Goal: Task Accomplishment & Management: Use online tool/utility

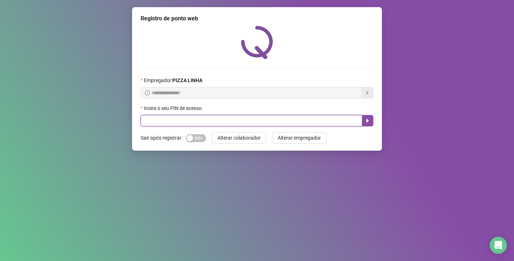
click at [190, 120] on input "text" at bounding box center [252, 120] width 222 height 11
type input "**"
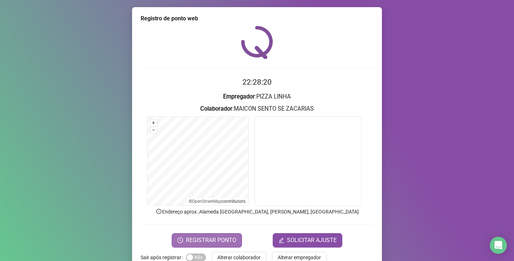
click at [202, 242] on span "REGISTRAR PONTO" at bounding box center [211, 240] width 50 height 9
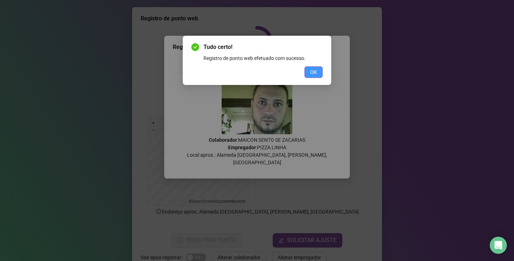
click at [309, 71] on button "OK" at bounding box center [313, 71] width 18 height 11
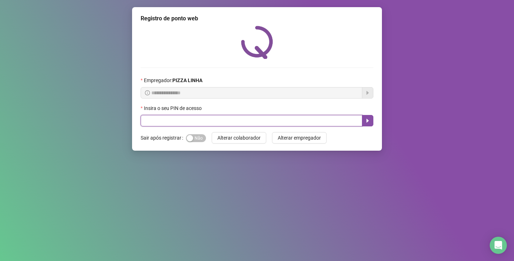
click at [166, 120] on input "text" at bounding box center [252, 120] width 222 height 11
type input "**"
click at [370, 123] on icon "caret-right" at bounding box center [368, 121] width 6 height 6
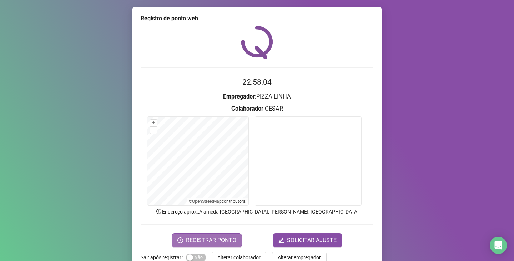
click at [222, 241] on span "REGISTRAR PONTO" at bounding box center [211, 240] width 50 height 9
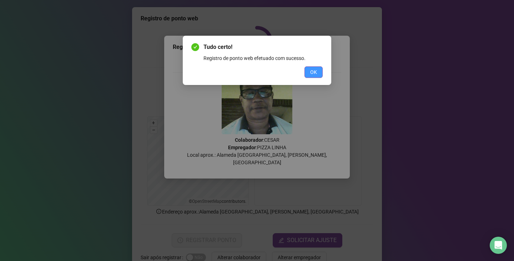
click at [315, 73] on span "OK" at bounding box center [313, 72] width 7 height 8
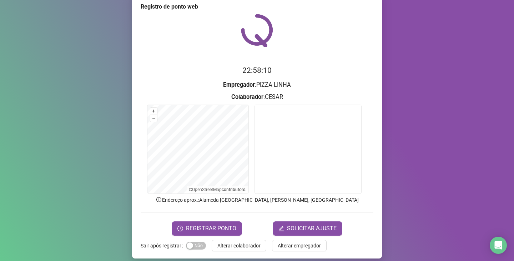
scroll to position [18, 0]
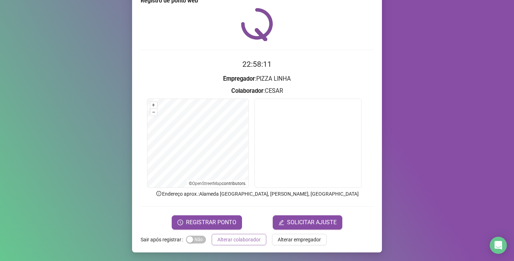
click at [228, 238] on span "Alterar colaborador" at bounding box center [238, 239] width 43 height 8
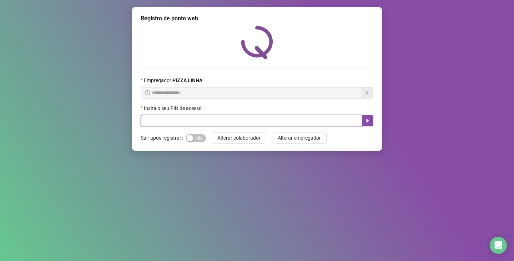
click at [166, 122] on input "text" at bounding box center [252, 120] width 222 height 11
type input "**"
click at [369, 120] on icon "caret-right" at bounding box center [368, 121] width 6 height 6
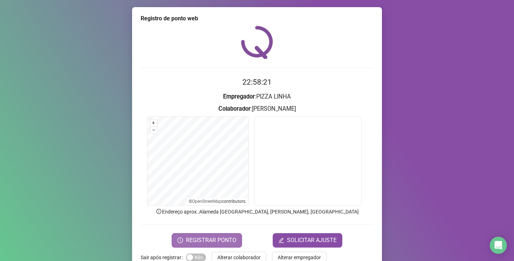
click at [207, 238] on span "REGISTRAR PONTO" at bounding box center [211, 240] width 50 height 9
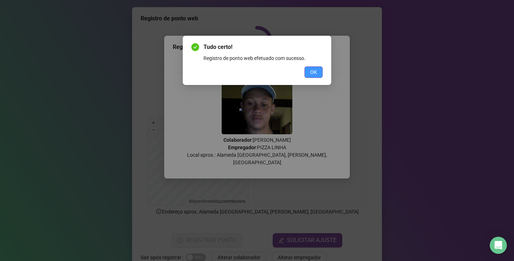
click at [319, 68] on button "OK" at bounding box center [313, 71] width 18 height 11
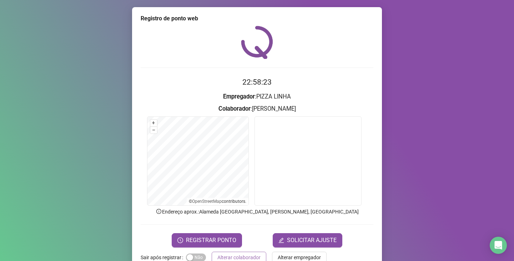
click at [237, 253] on span "Alterar colaborador" at bounding box center [238, 257] width 43 height 8
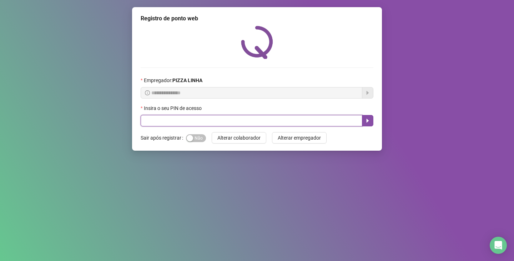
click at [243, 118] on input "text" at bounding box center [252, 120] width 222 height 11
type input "**"
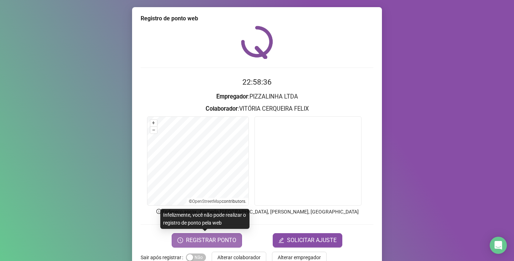
click at [227, 242] on span "REGISTRAR PONTO" at bounding box center [211, 240] width 50 height 9
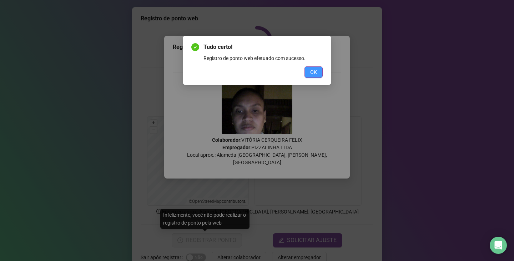
click at [314, 73] on span "OK" at bounding box center [313, 72] width 7 height 8
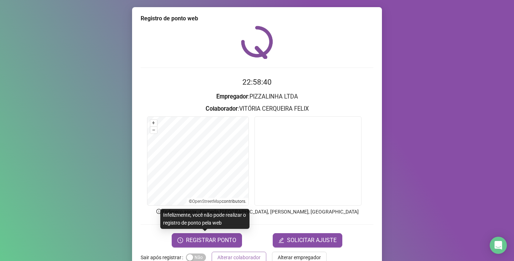
click at [218, 258] on span "Alterar colaborador" at bounding box center [238, 257] width 43 height 8
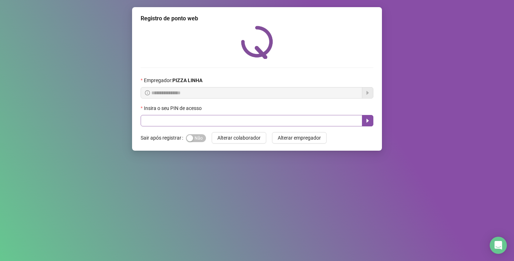
drag, startPoint x: 149, startPoint y: 112, endPoint x: 149, endPoint y: 118, distance: 6.1
click at [149, 118] on div "Insira o seu PIN de acesso" at bounding box center [257, 115] width 233 height 22
click at [149, 118] on input "text" at bounding box center [252, 120] width 222 height 11
type input "**"
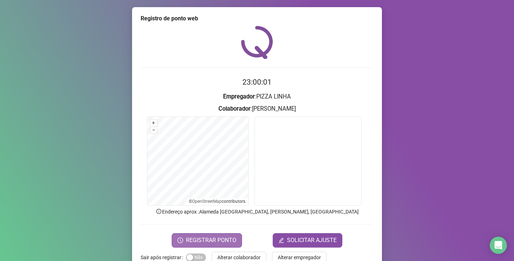
click at [205, 244] on span "REGISTRAR PONTO" at bounding box center [211, 240] width 50 height 9
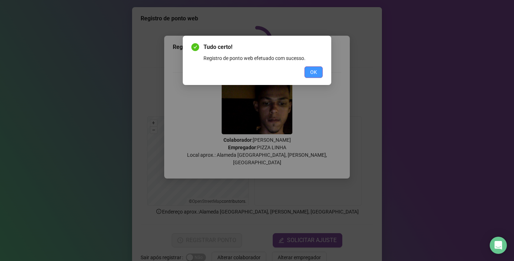
click at [305, 67] on button "OK" at bounding box center [313, 71] width 18 height 11
